Goal: Information Seeking & Learning: Check status

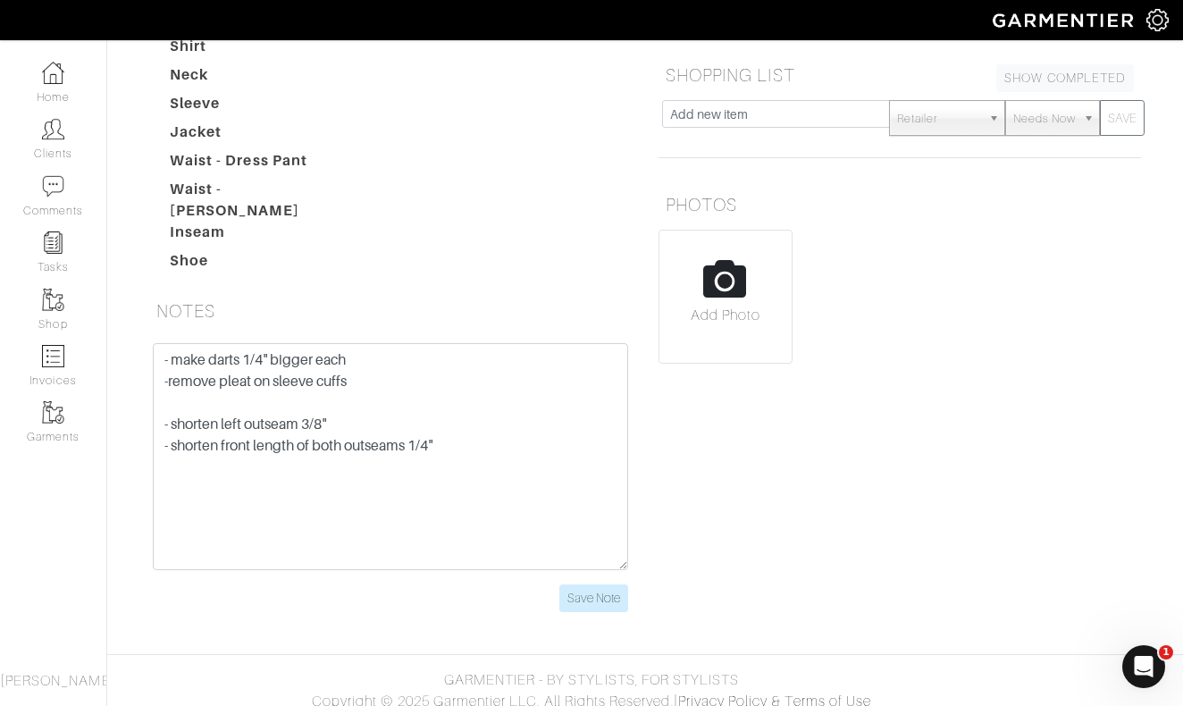
scroll to position [327, 0]
click at [63, 145] on link "Clients" at bounding box center [53, 139] width 106 height 56
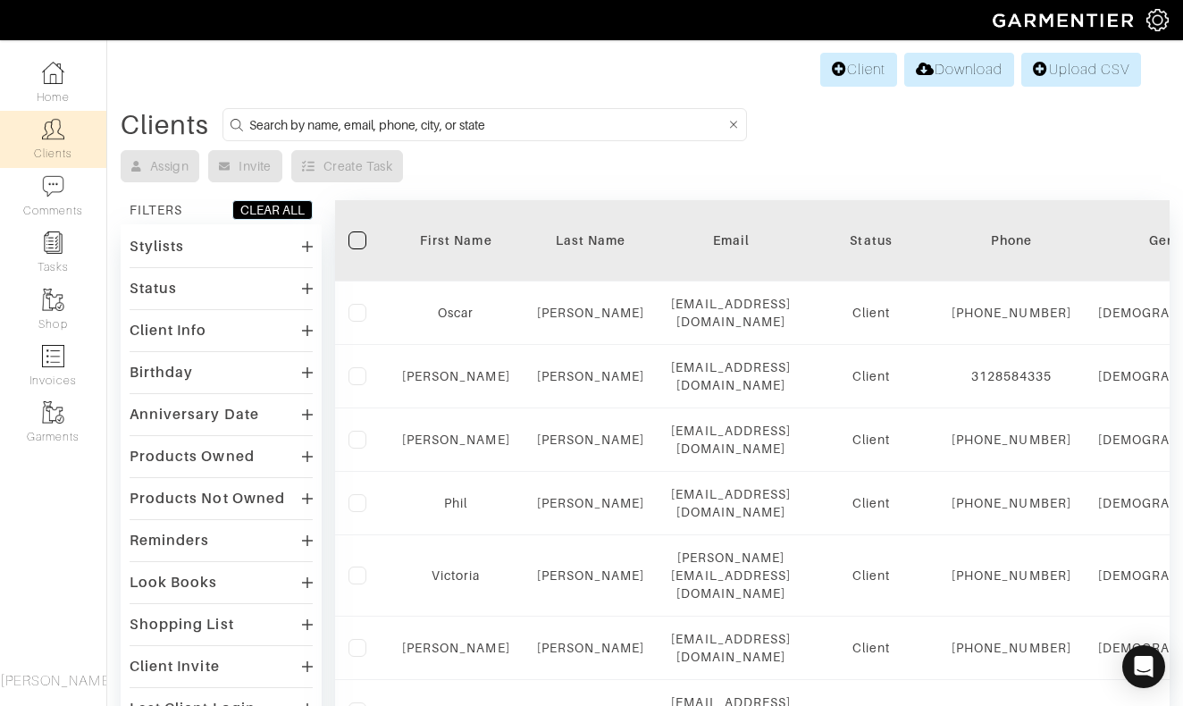
click at [588, 122] on input at bounding box center [487, 124] width 476 height 22
type input "vince"
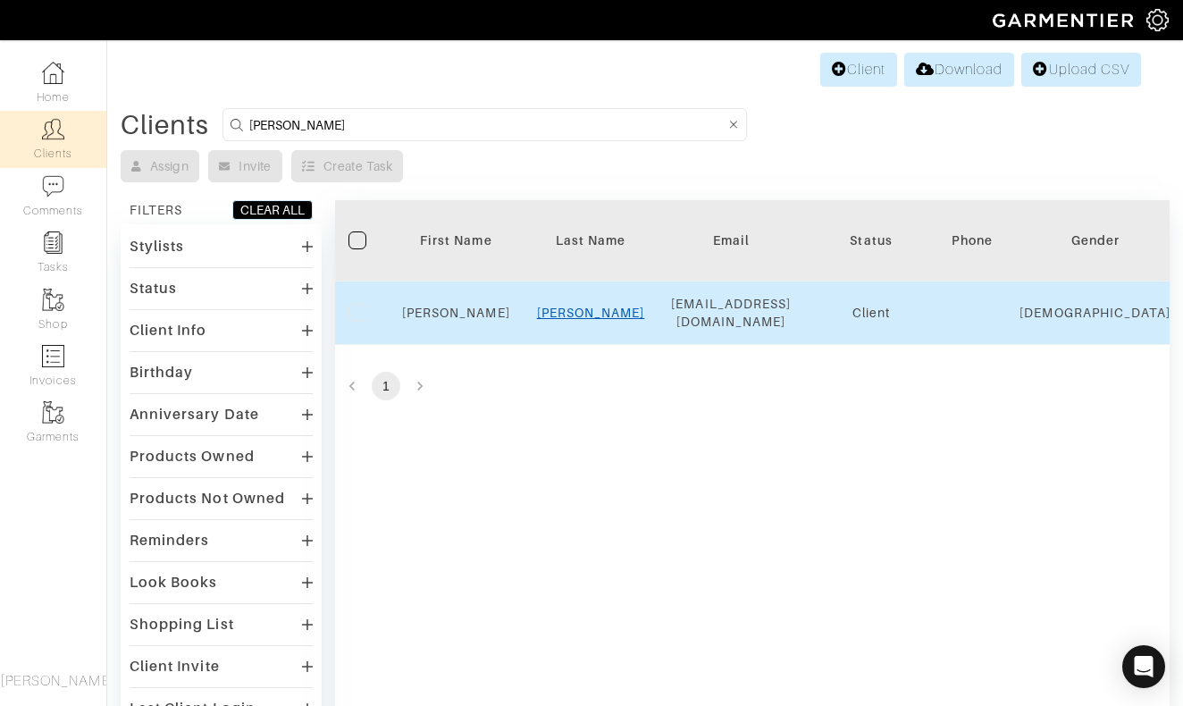
click at [593, 306] on link "Paglio" at bounding box center [591, 313] width 108 height 14
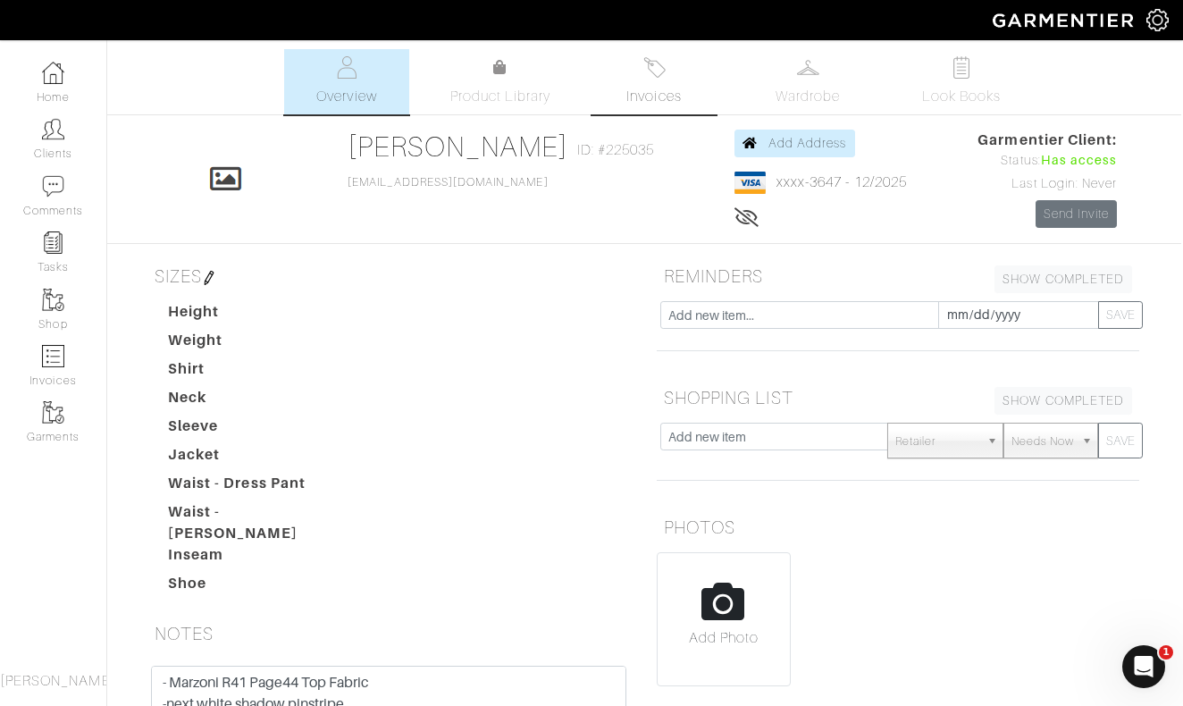
scroll to position [0, 2]
click at [636, 85] on link "Invoices" at bounding box center [654, 81] width 125 height 65
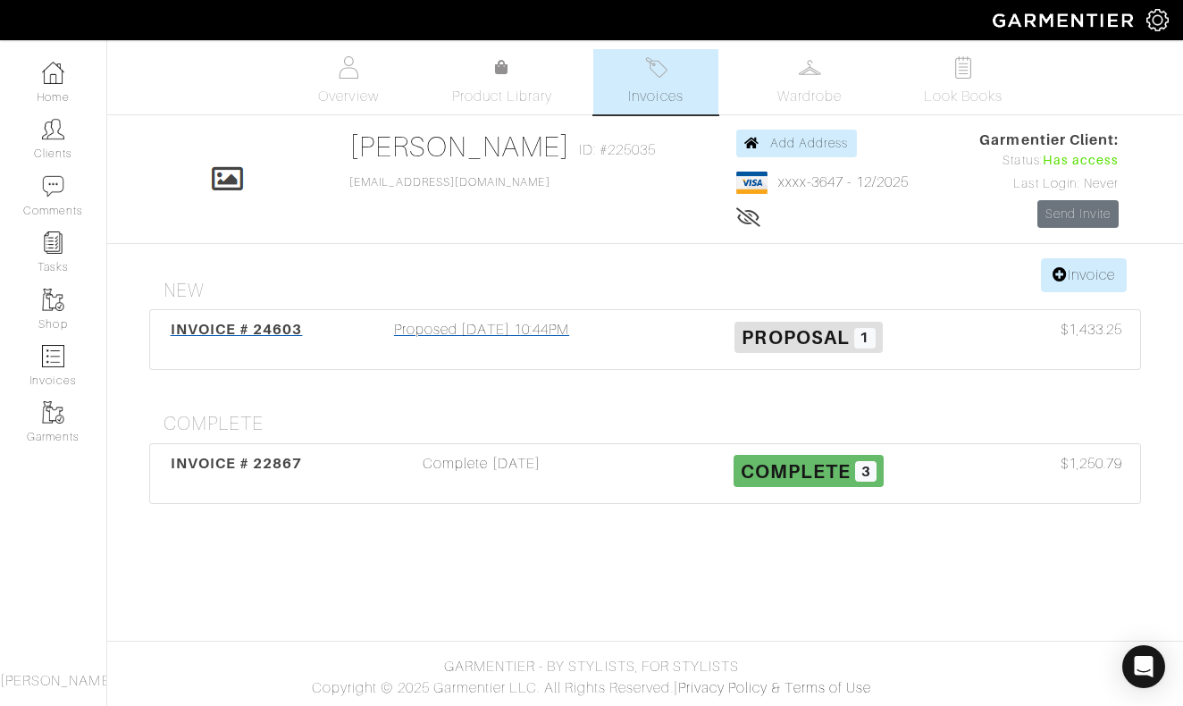
click at [523, 331] on div "Proposed 09/17/25 10:44PM" at bounding box center [481, 339] width 327 height 41
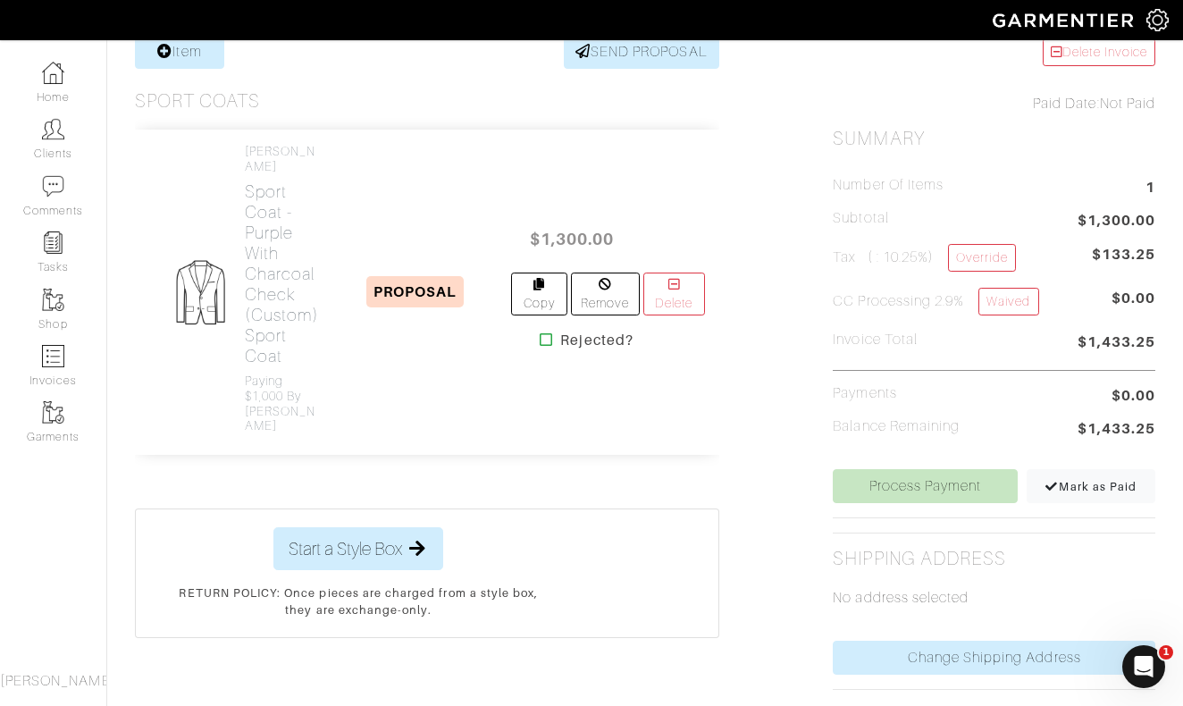
scroll to position [254, 0]
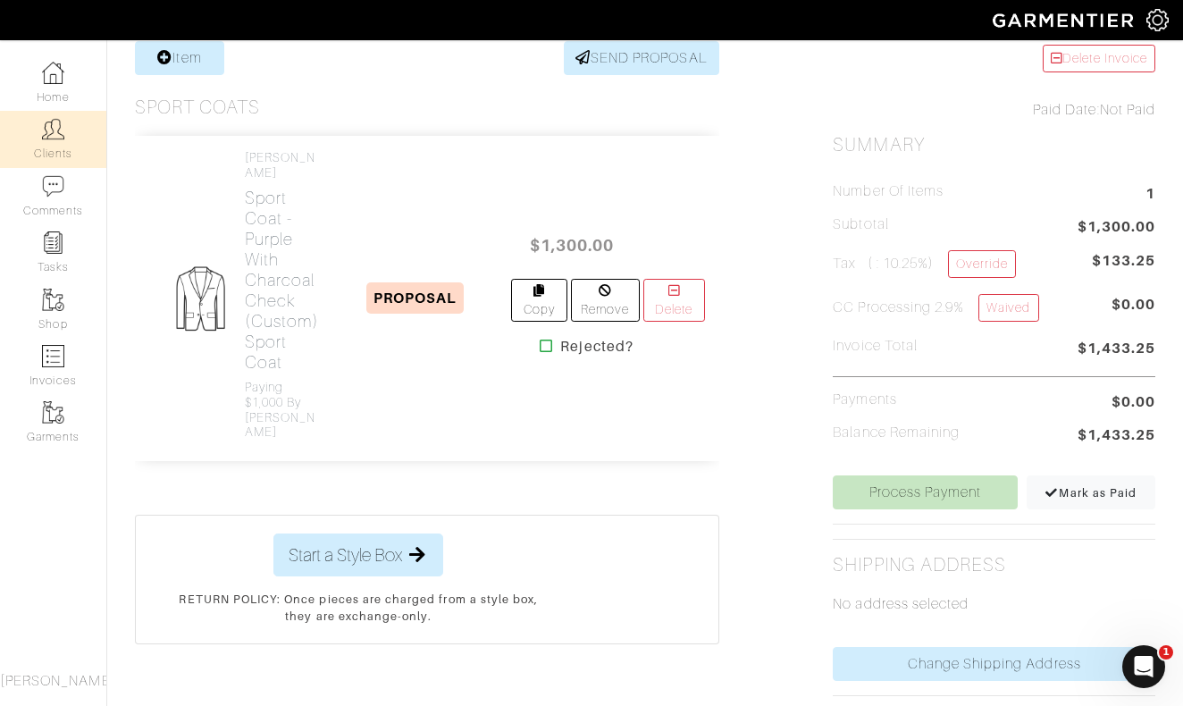
click at [55, 117] on link "Clients" at bounding box center [53, 139] width 106 height 56
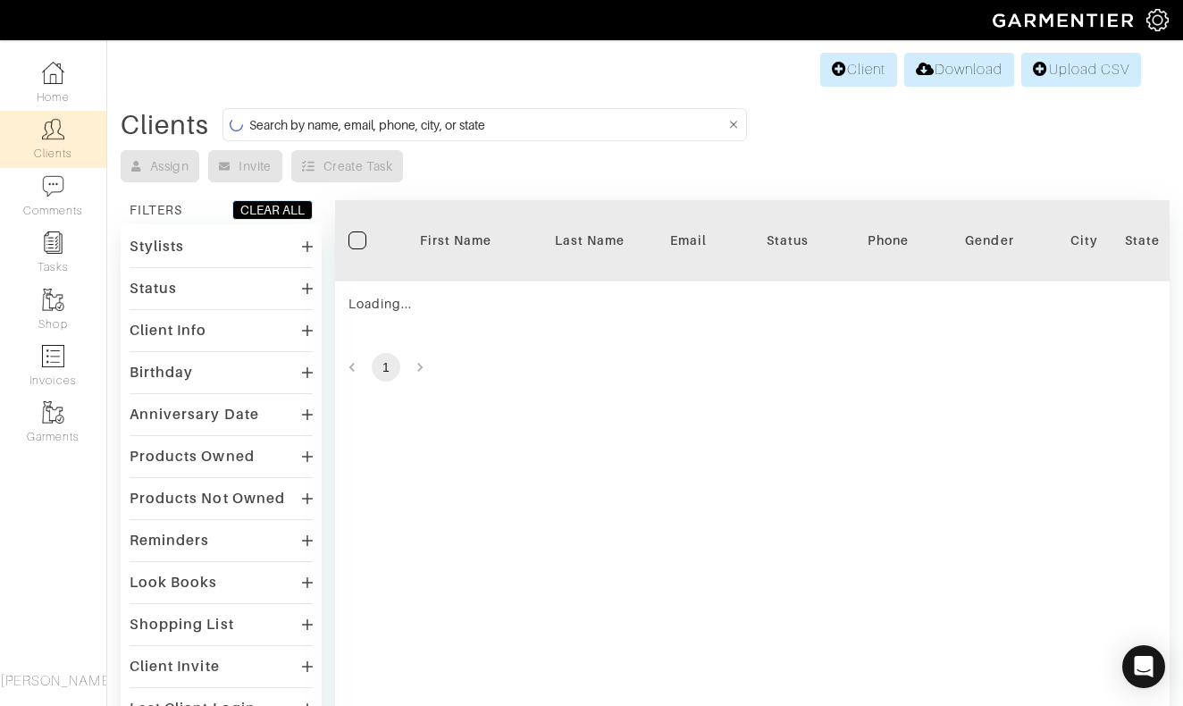
click at [571, 116] on input at bounding box center [487, 124] width 476 height 22
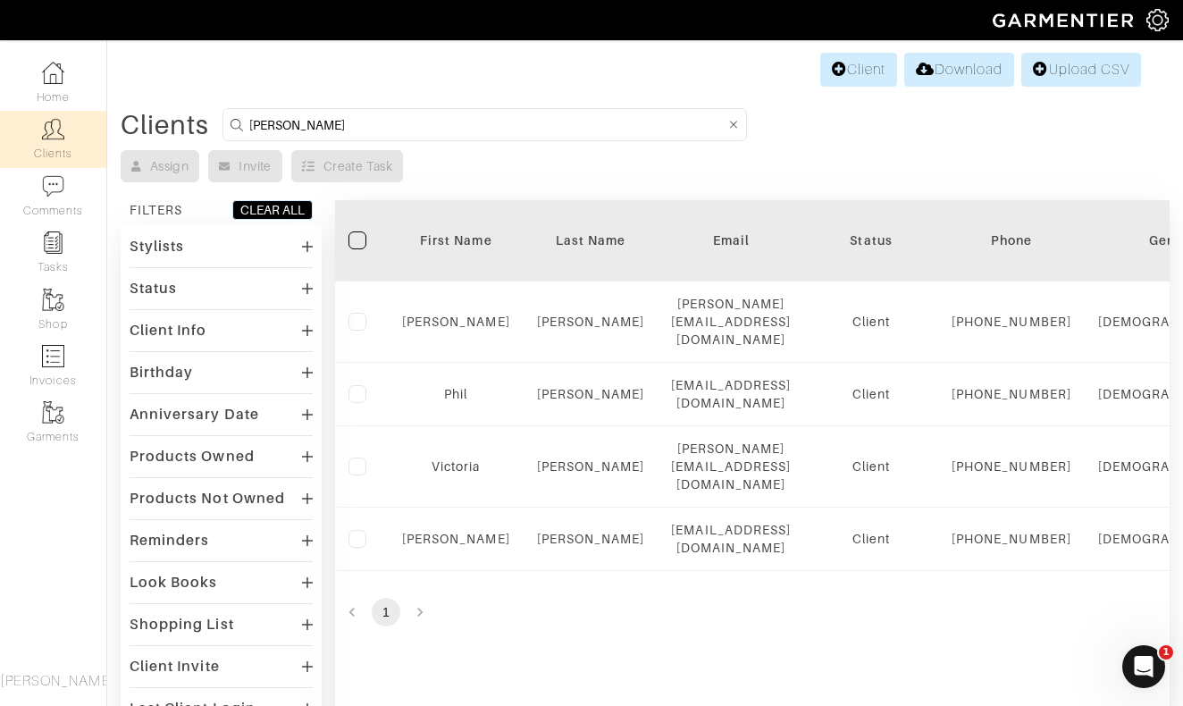
type input "Anderson"
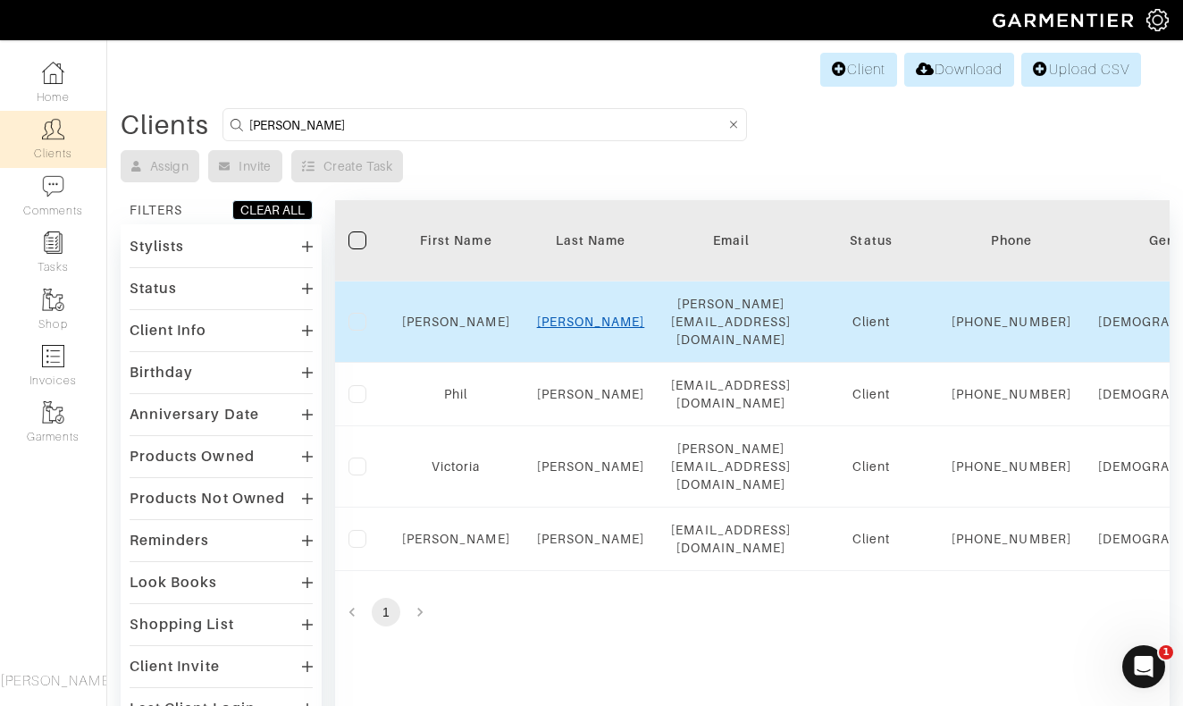
drag, startPoint x: 572, startPoint y: 115, endPoint x: 586, endPoint y: 323, distance: 208.7
click at [586, 323] on link "Santos" at bounding box center [591, 322] width 108 height 14
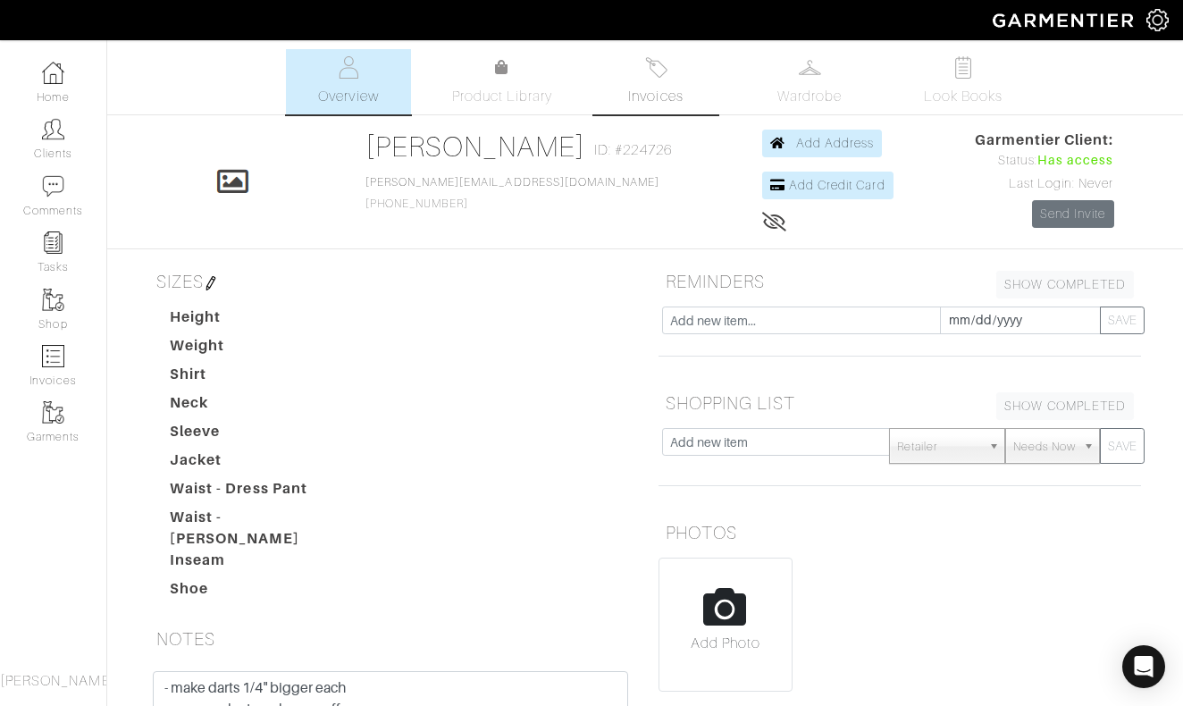
click at [654, 70] on img at bounding box center [656, 67] width 22 height 22
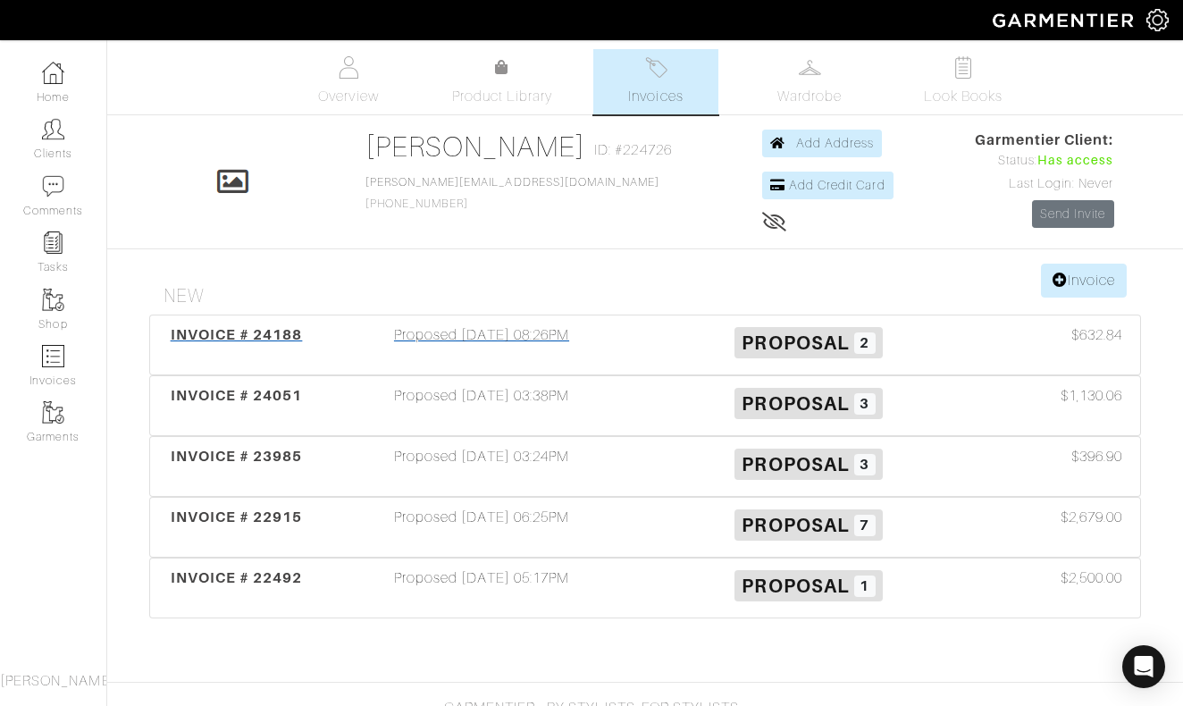
click at [490, 330] on div "Proposed [DATE] 08:26PM" at bounding box center [481, 344] width 327 height 41
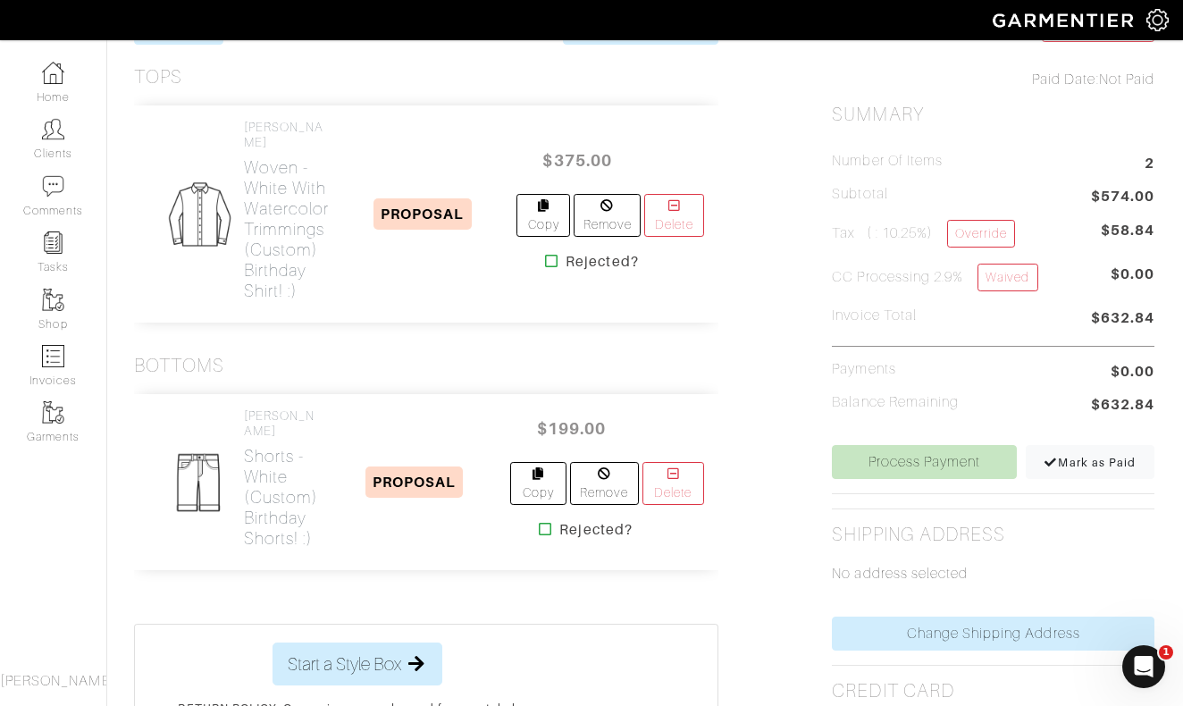
scroll to position [283, 1]
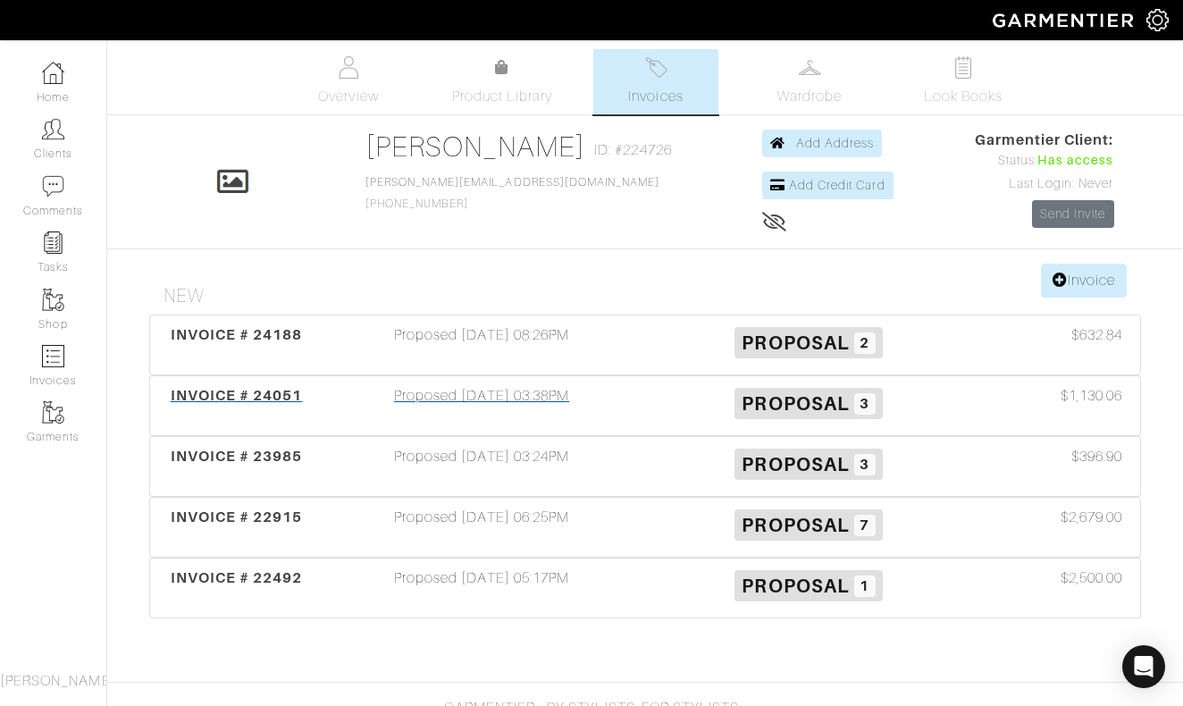
click at [484, 400] on div "Proposed [DATE] 03:38PM" at bounding box center [481, 405] width 327 height 41
click at [505, 399] on div "Proposed [DATE] 03:38PM" at bounding box center [481, 405] width 327 height 41
click at [483, 326] on div "Proposed [DATE] 08:26PM" at bounding box center [481, 344] width 327 height 41
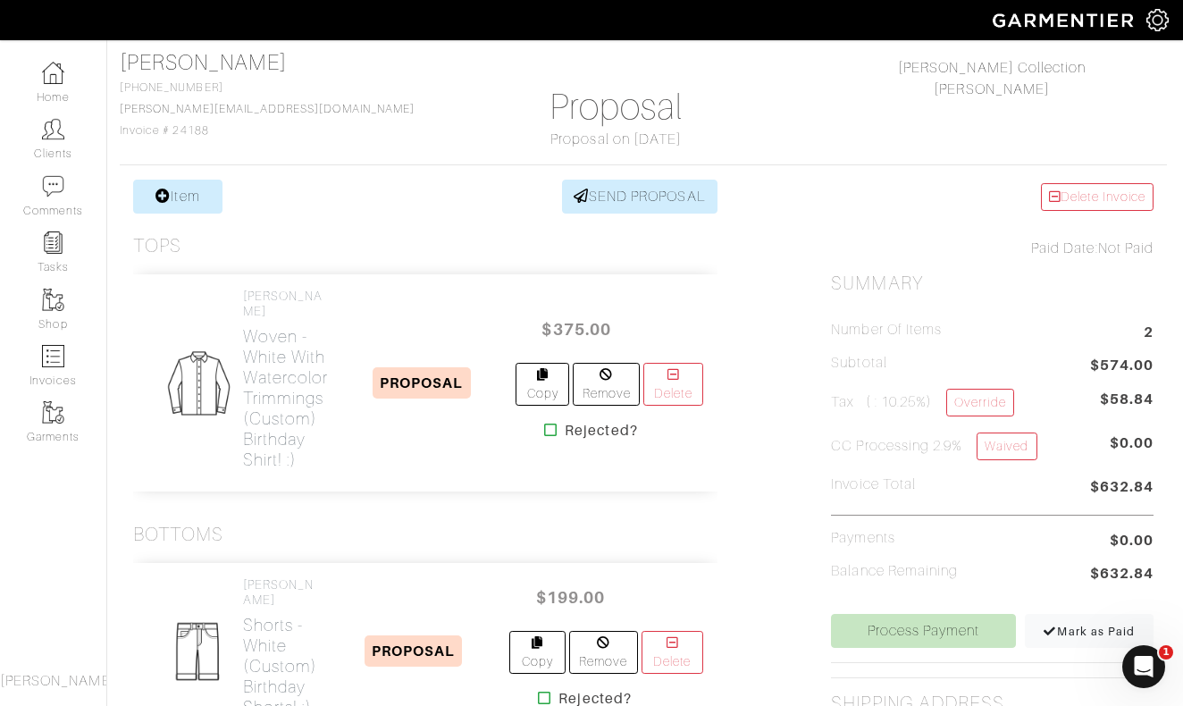
scroll to position [164, 2]
